Goal: Browse casually: Explore the website without a specific task or goal

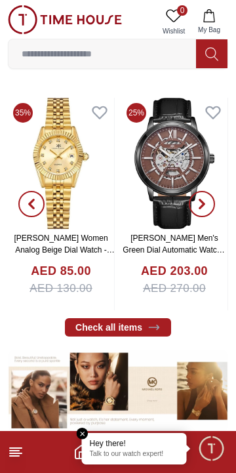
scroll to position [239, 0]
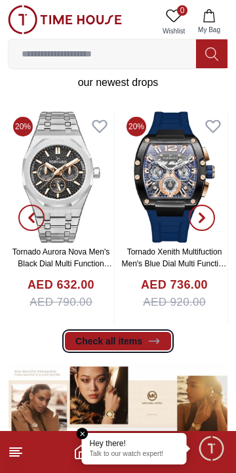
click at [143, 343] on link "Check all items" at bounding box center [118, 341] width 106 height 18
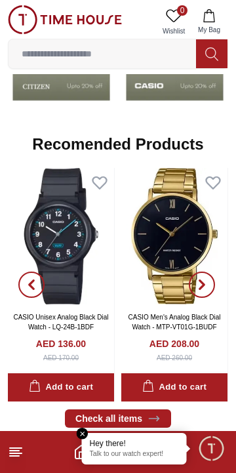
scroll to position [1125, 0]
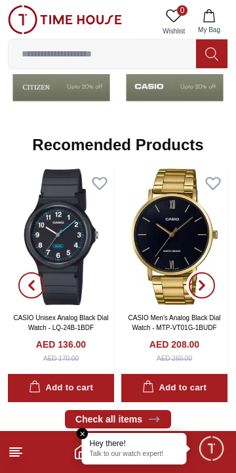
click at [211, 288] on span "button" at bounding box center [202, 285] width 26 height 26
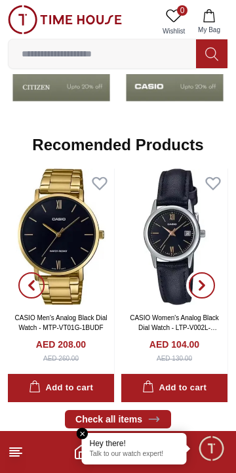
click at [209, 289] on span "button" at bounding box center [202, 285] width 26 height 26
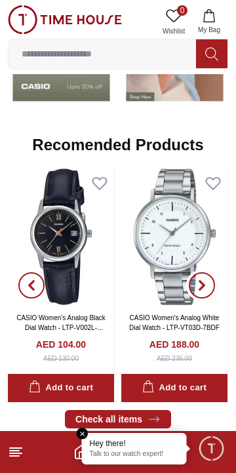
click at [207, 287] on span "button" at bounding box center [202, 285] width 26 height 26
click at [209, 285] on span "button" at bounding box center [202, 285] width 26 height 26
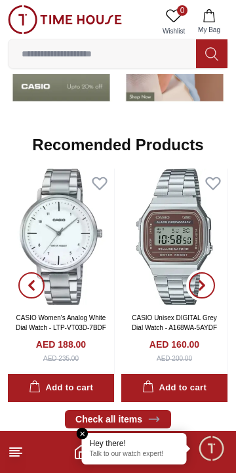
click at [209, 285] on span "button" at bounding box center [202, 285] width 26 height 26
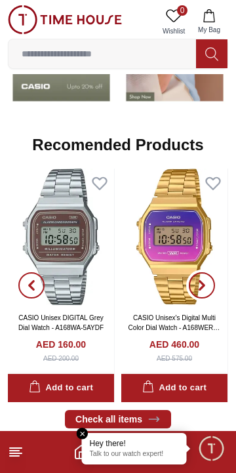
click at [206, 283] on icon "button" at bounding box center [202, 285] width 10 height 10
click at [203, 287] on icon "button" at bounding box center [202, 285] width 10 height 10
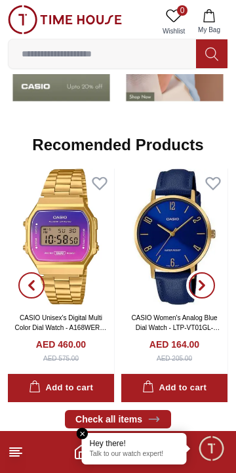
click at [203, 284] on icon "button" at bounding box center [202, 285] width 4 height 9
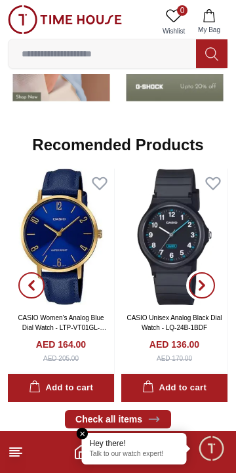
click at [205, 283] on icon "button" at bounding box center [202, 285] width 10 height 10
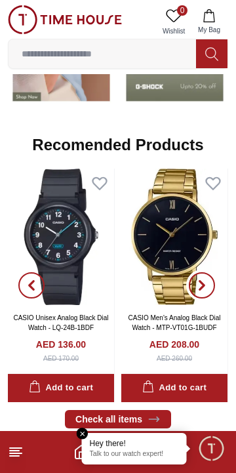
click at [205, 283] on icon "button" at bounding box center [202, 285] width 10 height 10
click at [204, 287] on icon "button" at bounding box center [202, 285] width 10 height 10
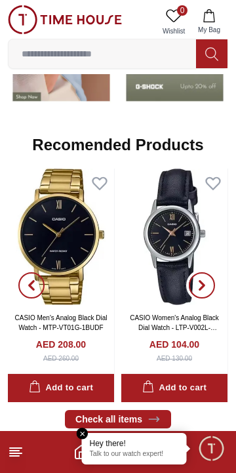
click at [205, 287] on icon "button" at bounding box center [202, 285] width 10 height 10
click at [211, 283] on span "button" at bounding box center [202, 285] width 26 height 26
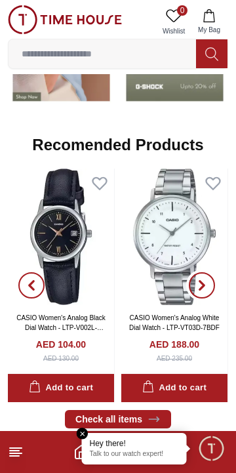
click at [203, 281] on icon "button" at bounding box center [202, 285] width 10 height 10
click at [203, 291] on span "button" at bounding box center [202, 285] width 26 height 26
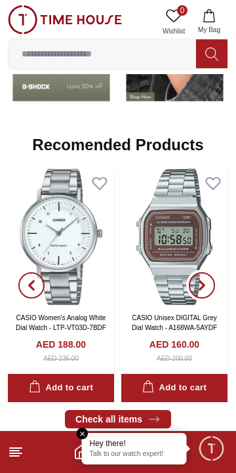
click at [203, 287] on icon "button" at bounding box center [202, 285] width 10 height 10
click at [204, 289] on icon "button" at bounding box center [202, 285] width 10 height 10
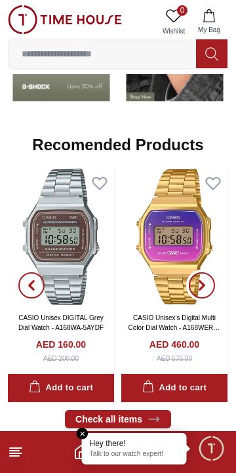
click at [196, 294] on span "button" at bounding box center [202, 285] width 26 height 26
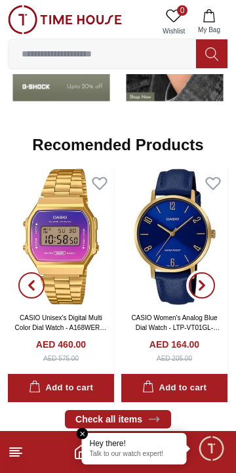
click at [204, 285] on icon "button" at bounding box center [202, 285] width 4 height 9
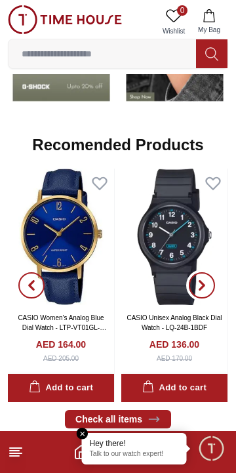
click at [204, 284] on icon "button" at bounding box center [202, 285] width 4 height 9
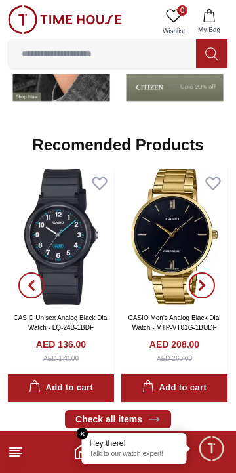
click at [208, 285] on span "button" at bounding box center [202, 285] width 26 height 26
click at [209, 285] on span "button" at bounding box center [202, 285] width 26 height 26
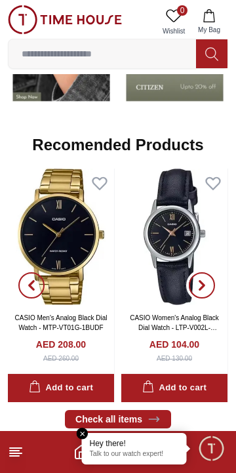
click at [206, 285] on icon "button" at bounding box center [202, 285] width 10 height 10
click at [211, 282] on span "button" at bounding box center [202, 285] width 26 height 26
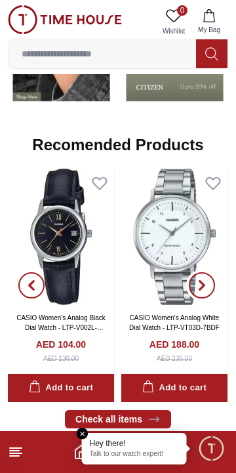
click at [208, 286] on span "button" at bounding box center [202, 285] width 26 height 26
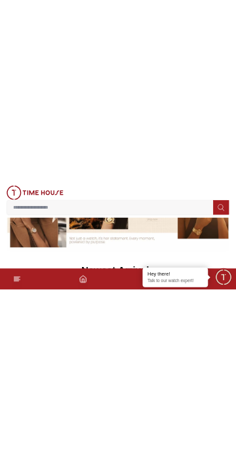
scroll to position [1145, 0]
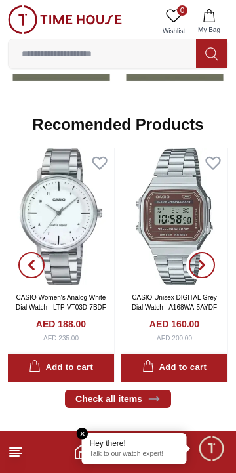
click at [205, 270] on span "button" at bounding box center [202, 265] width 26 height 26
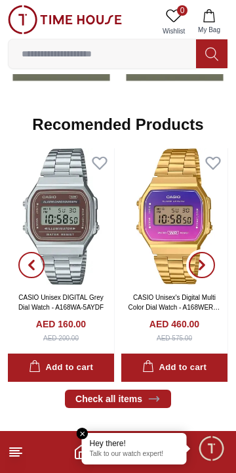
click at [203, 266] on icon "button" at bounding box center [202, 264] width 4 height 9
click at [195, 263] on span "button" at bounding box center [202, 265] width 26 height 26
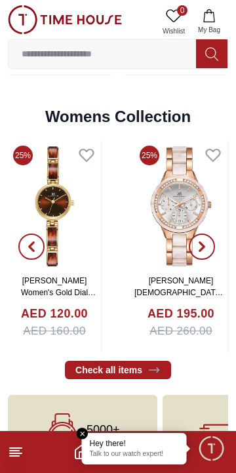
scroll to position [2682, 0]
click at [205, 249] on icon "button" at bounding box center [202, 246] width 10 height 10
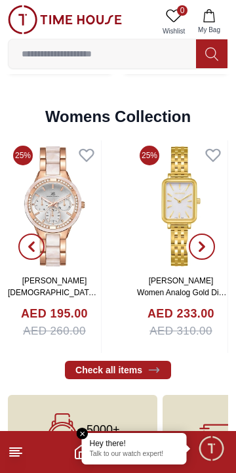
click at [210, 252] on span "button" at bounding box center [202, 246] width 26 height 26
click at [200, 250] on icon "button" at bounding box center [202, 247] width 4 height 9
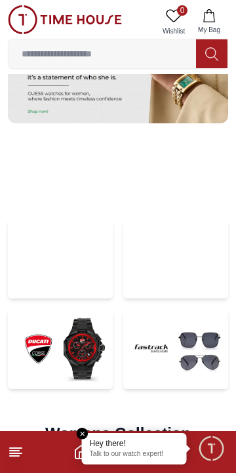
scroll to position [2363, 0]
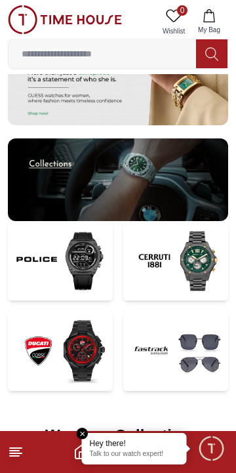
click at [196, 257] on img at bounding box center [175, 261] width 105 height 80
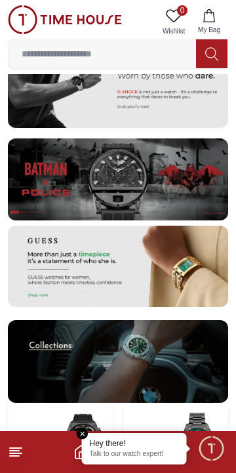
scroll to position [2214, 0]
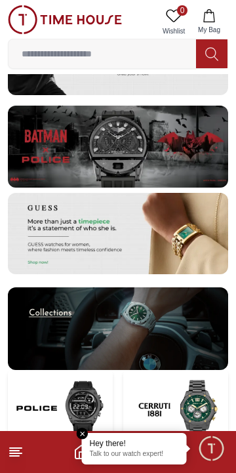
click at [174, 374] on img at bounding box center [175, 410] width 105 height 80
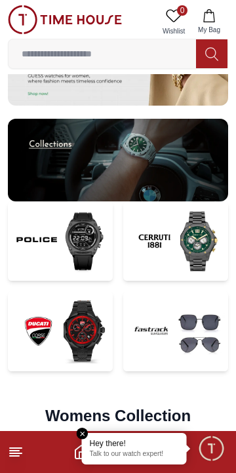
scroll to position [2415, 0]
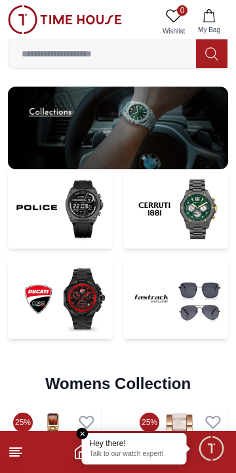
click at [77, 309] on img at bounding box center [60, 299] width 105 height 80
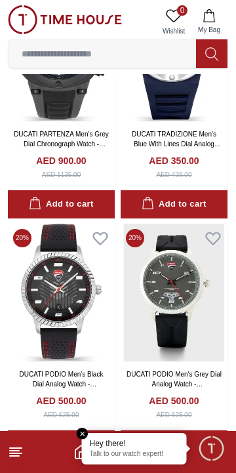
scroll to position [1525, 0]
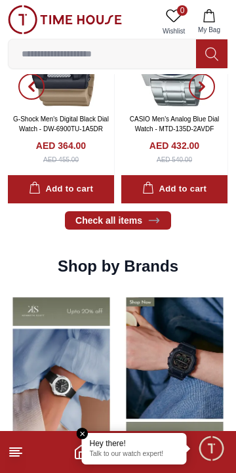
scroll to position [775, 0]
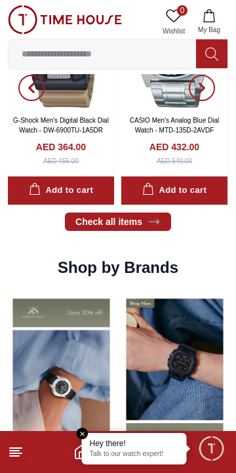
click at [188, 374] on img at bounding box center [174, 374] width 107 height 167
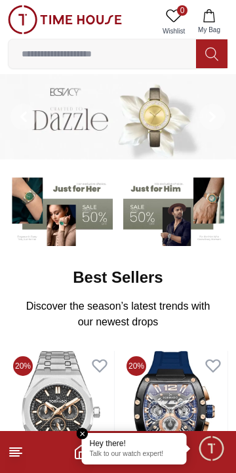
scroll to position [775, 0]
